Goal: Answer question/provide support

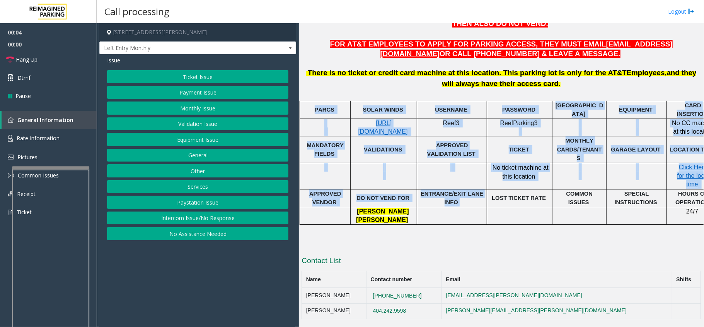
scroll to position [274, 27]
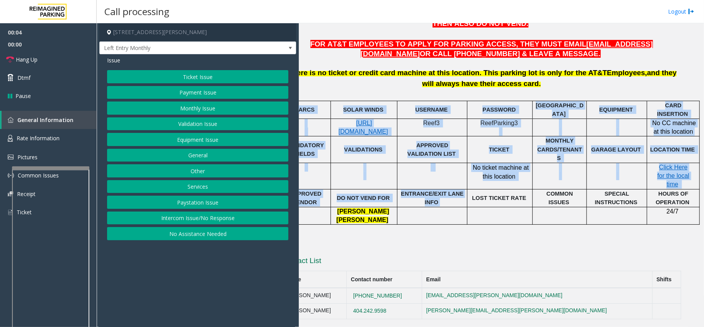
drag, startPoint x: 470, startPoint y: 190, endPoint x: 704, endPoint y: 203, distance: 234.8
click at [704, 203] on div "Main Revenue Control Manufacturer: TIBA ← Move left → Move right ↑ Move up ↓ Mo…" at bounding box center [501, 174] width 405 height 303
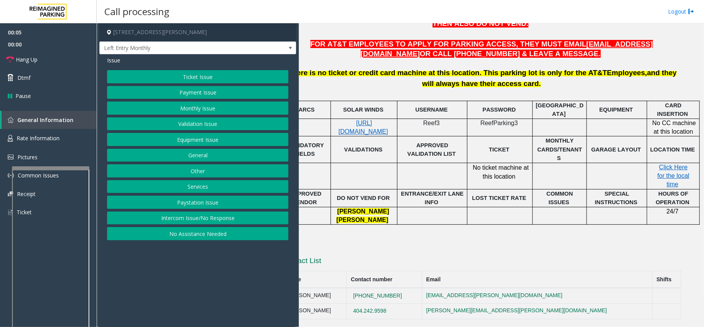
click at [607, 239] on p at bounding box center [482, 243] width 400 height 9
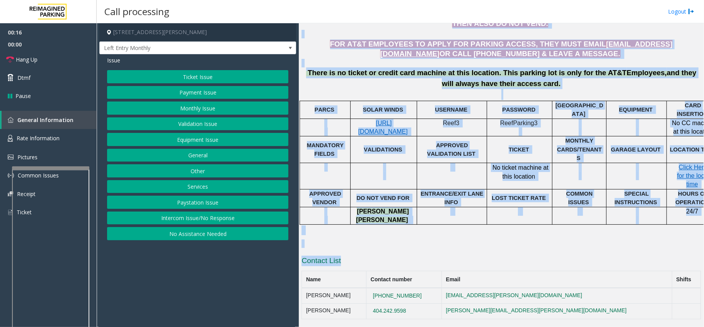
drag, startPoint x: 499, startPoint y: 248, endPoint x: 296, endPoint y: 231, distance: 203.0
click at [296, 231] on div "[STREET_ADDRESS][PERSON_NAME] Left Entry Monthly Issue Ticket Issue Payment Iss…" at bounding box center [400, 174] width 607 height 303
click at [348, 241] on div "L21003700 - [GEOGRAPHIC_DATA] - (AT&T Parking) (L) [STREET_ADDRESS] [PERSON_NAM…" at bounding box center [502, 140] width 400 height 357
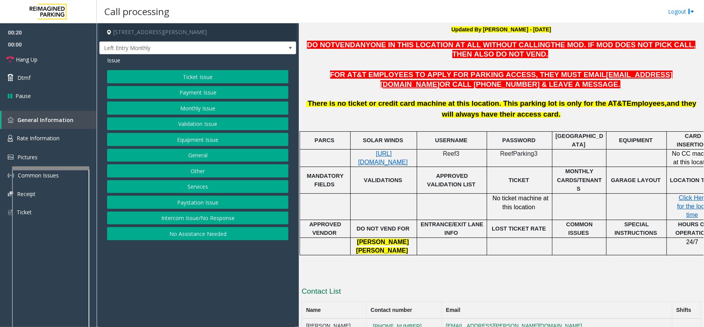
scroll to position [222, 0]
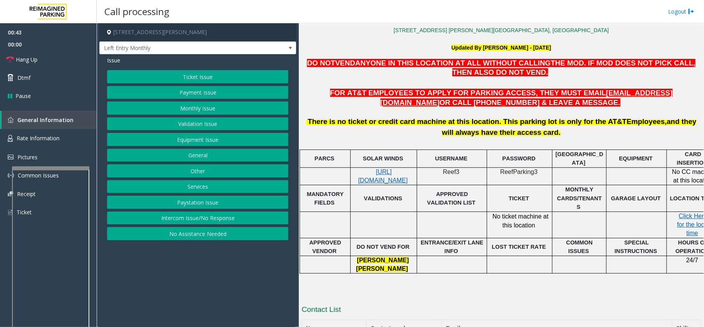
click at [192, 107] on button "Monthly Issue" at bounding box center [197, 107] width 181 height 13
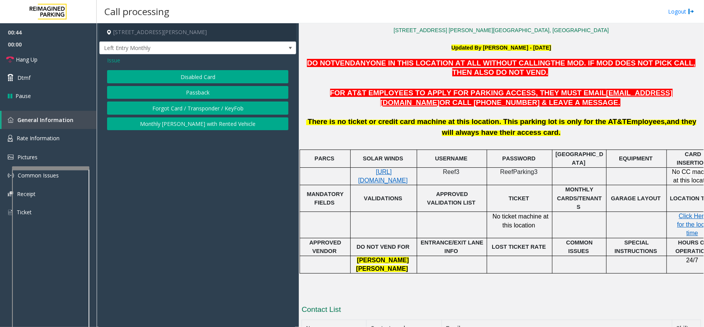
click at [186, 76] on button "Disabled Card" at bounding box center [197, 76] width 181 height 13
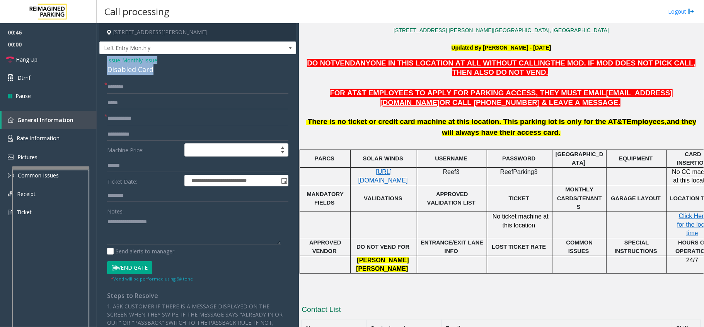
drag, startPoint x: 172, startPoint y: 67, endPoint x: 104, endPoint y: 63, distance: 67.4
click at [104, 63] on div "**********" at bounding box center [197, 263] width 197 height 418
click at [134, 223] on textarea at bounding box center [194, 229] width 174 height 29
type textarea "**********"
click at [123, 122] on input "text" at bounding box center [197, 118] width 181 height 13
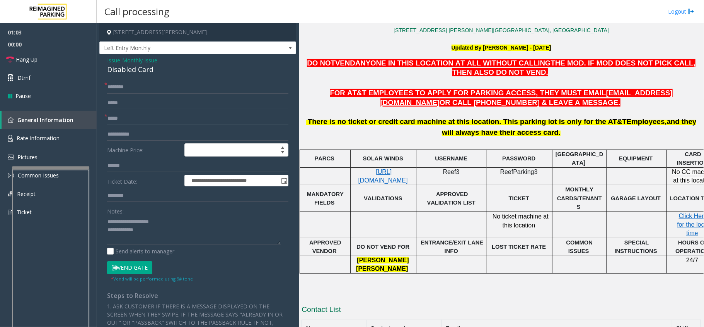
type input "*****"
click at [152, 232] on textarea at bounding box center [194, 229] width 174 height 29
click at [110, 238] on textarea at bounding box center [194, 229] width 174 height 29
click at [152, 234] on textarea at bounding box center [194, 229] width 174 height 29
drag, startPoint x: 144, startPoint y: 237, endPoint x: 108, endPoint y: 234, distance: 36.5
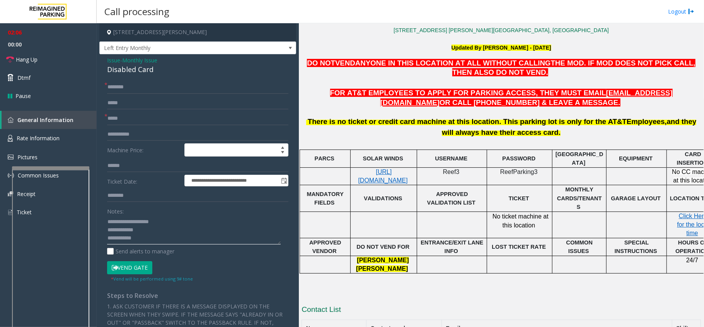
click at [108, 234] on textarea at bounding box center [194, 229] width 174 height 29
click at [115, 240] on textarea at bounding box center [194, 229] width 174 height 29
click at [144, 238] on textarea at bounding box center [194, 229] width 174 height 29
type textarea "**********"
click at [131, 82] on input "text" at bounding box center [197, 86] width 181 height 13
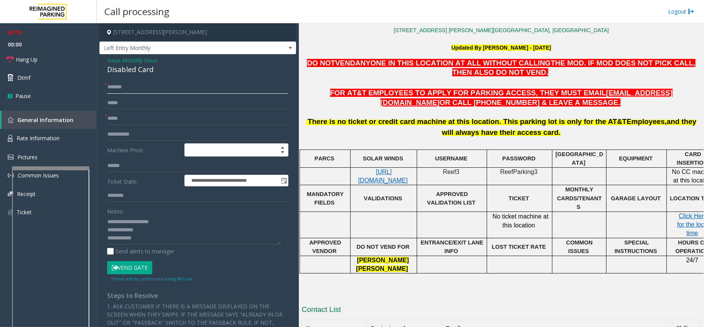
type input "******"
drag, startPoint x: 144, startPoint y: 239, endPoint x: 103, endPoint y: 236, distance: 41.5
click at [103, 236] on div "**********" at bounding box center [197, 272] width 193 height 384
type textarea "**********"
click at [158, 45] on span "Left Entry Monthly" at bounding box center [178, 48] width 157 height 12
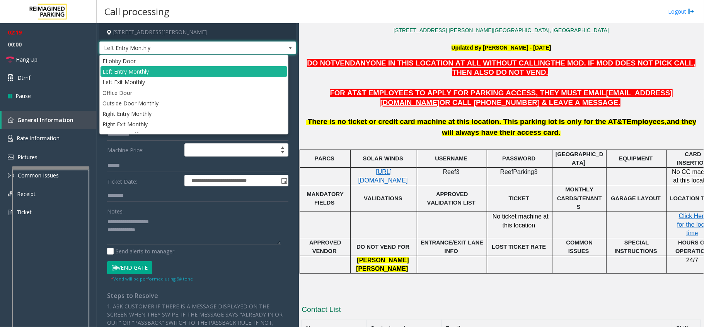
click at [158, 45] on span "Left Entry Monthly" at bounding box center [178, 48] width 157 height 12
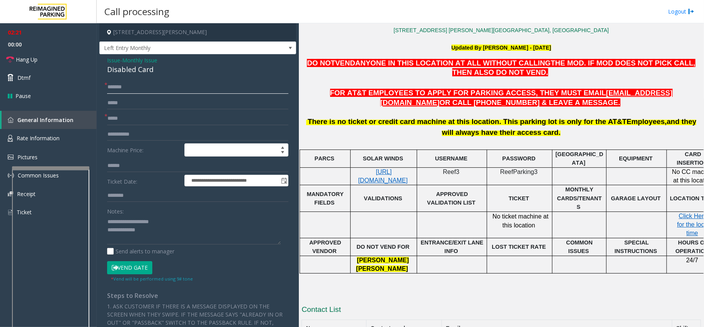
click at [144, 90] on input "******" at bounding box center [197, 86] width 181 height 13
type input "**********"
click at [169, 121] on input "*****" at bounding box center [197, 118] width 181 height 13
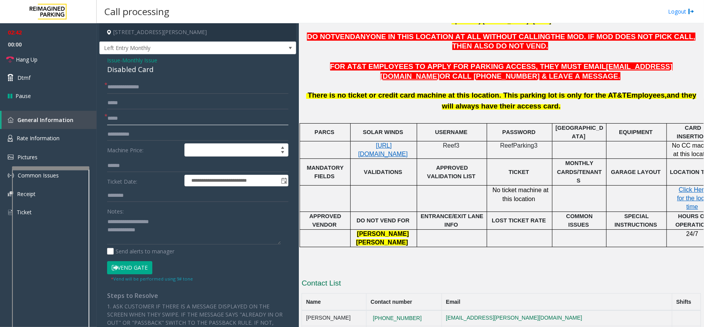
scroll to position [274, 0]
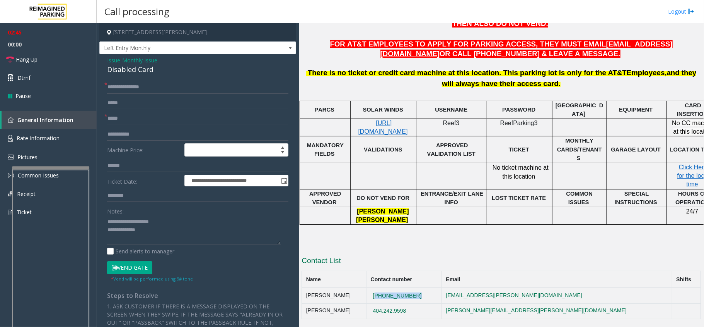
drag, startPoint x: 444, startPoint y: 288, endPoint x: 391, endPoint y: 292, distance: 53.5
click at [391, 292] on td "[PHONE_NUMBER]" at bounding box center [404, 294] width 75 height 15
copy button "[PHONE_NUMBER]"
click at [160, 235] on textarea at bounding box center [194, 229] width 174 height 29
drag, startPoint x: 357, startPoint y: 285, endPoint x: 305, endPoint y: 286, distance: 52.6
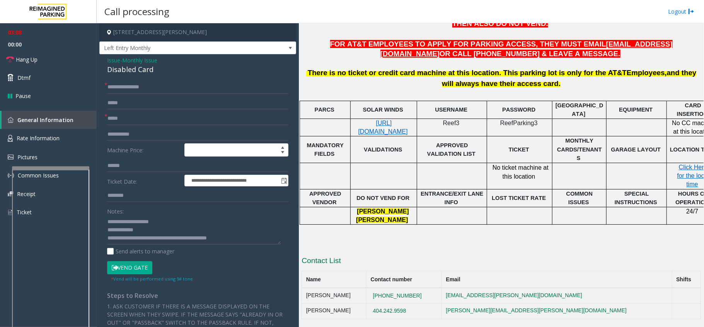
click at [305, 287] on td "[PERSON_NAME]" at bounding box center [334, 294] width 65 height 15
click at [181, 238] on textarea at bounding box center [194, 229] width 174 height 29
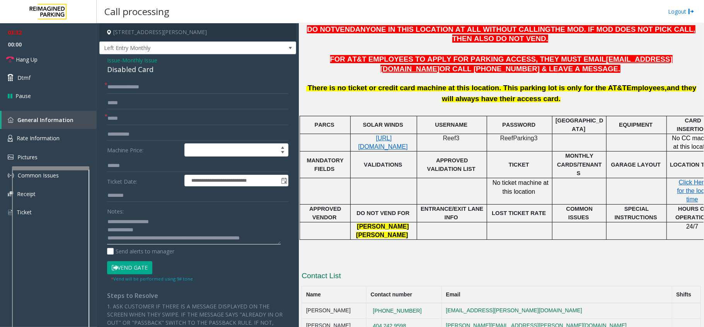
scroll to position [274, 0]
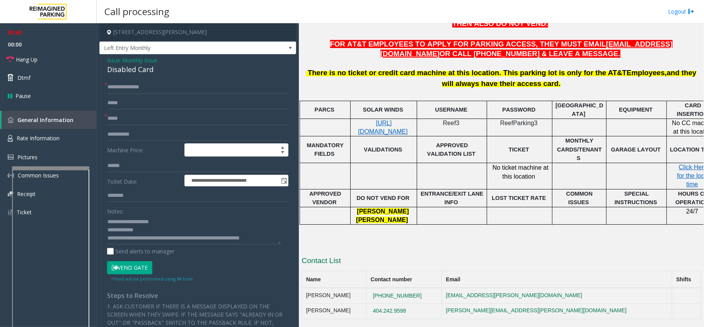
drag, startPoint x: 303, startPoint y: 70, endPoint x: 550, endPoint y: 84, distance: 247.2
click at [550, 84] on div "There is no ticket or credit card machine at this location. This parking lot is…" at bounding box center [502, 78] width 400 height 22
drag, startPoint x: 550, startPoint y: 84, endPoint x: 305, endPoint y: 61, distance: 246.4
click at [305, 61] on div "There is no ticket or credit card machine at this location. This parking lot is…" at bounding box center [502, 79] width 400 height 41
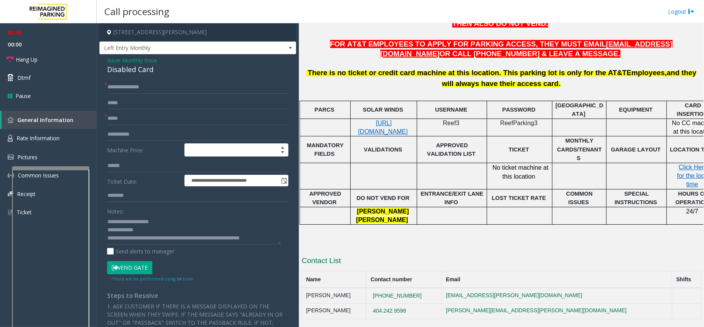
click at [313, 62] on p at bounding box center [502, 63] width 400 height 9
drag, startPoint x: 302, startPoint y: 68, endPoint x: 307, endPoint y: 68, distance: 5.0
click at [307, 71] on font "There is no ticket or credit card machine at this location. This parking lot is…" at bounding box center [501, 79] width 391 height 16
click at [320, 72] on span "There is no ticket or credit card machine at this location. This parking lot is…" at bounding box center [467, 72] width 319 height 8
click at [256, 50] on span "Left Entry Monthly" at bounding box center [197, 47] width 197 height 13
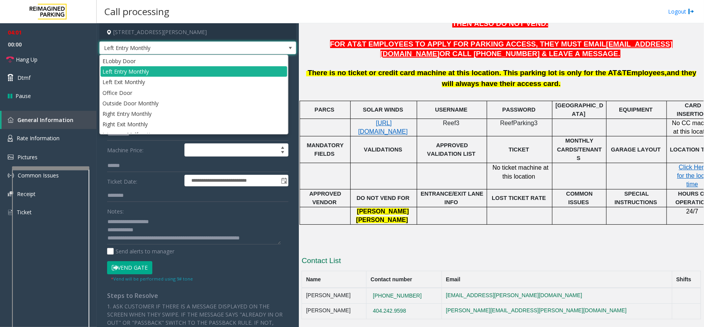
click at [256, 50] on span "Left Entry Monthly" at bounding box center [197, 47] width 197 height 13
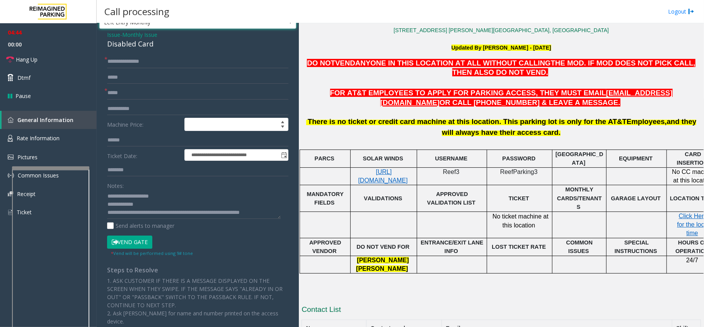
scroll to position [0, 0]
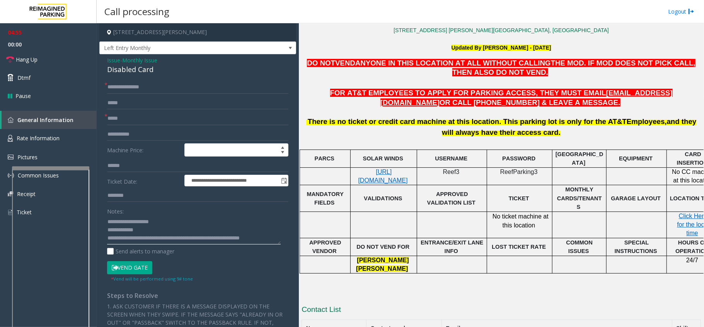
click at [142, 241] on textarea at bounding box center [194, 229] width 174 height 29
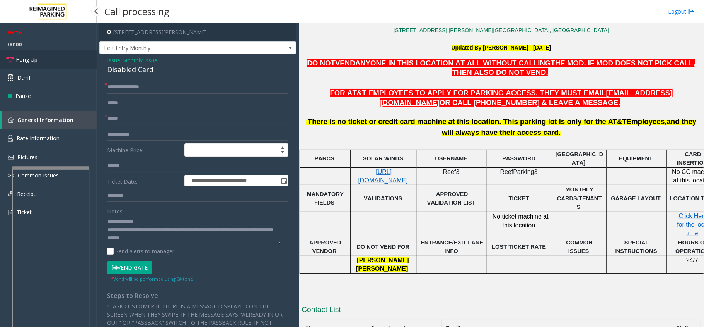
click at [44, 54] on link "Hang Up" at bounding box center [48, 59] width 97 height 18
click at [200, 241] on textarea at bounding box center [194, 229] width 174 height 29
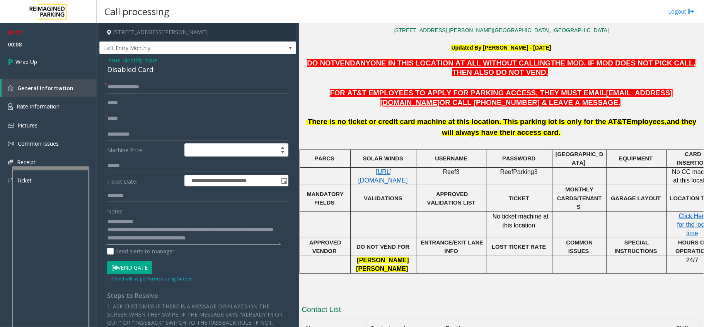
scroll to position [13, 0]
type textarea "**********"
click at [58, 60] on link "Wrap Up" at bounding box center [48, 61] width 97 height 23
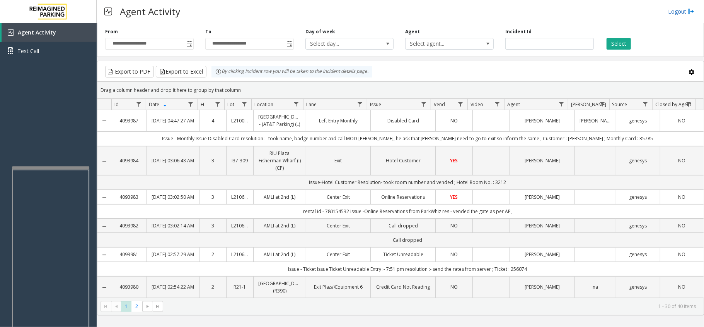
click at [677, 9] on link "Logout" at bounding box center [682, 11] width 26 height 8
